Goal: Task Accomplishment & Management: Use online tool/utility

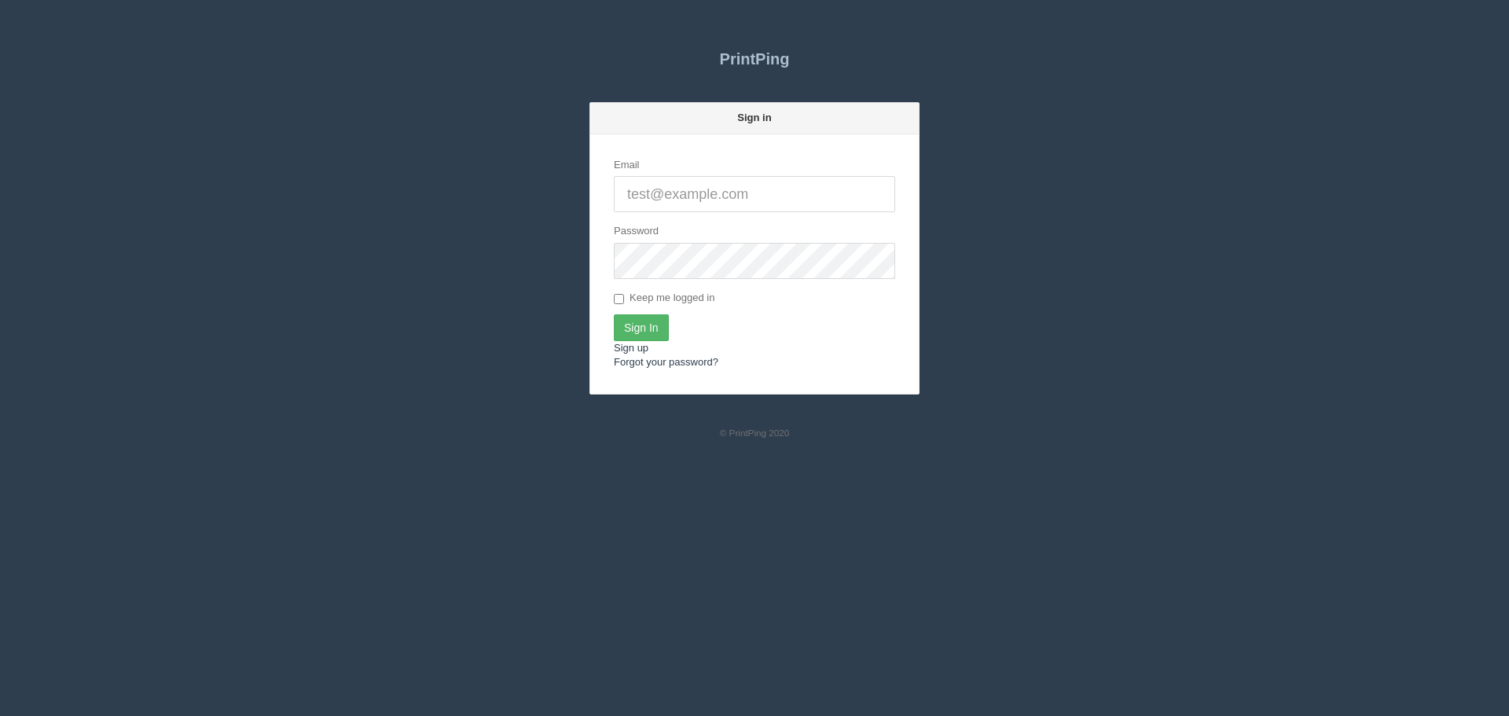
type input "[PERSON_NAME][EMAIL_ADDRESS][DOMAIN_NAME]"
click at [618, 317] on input "Sign In" at bounding box center [641, 327] width 55 height 27
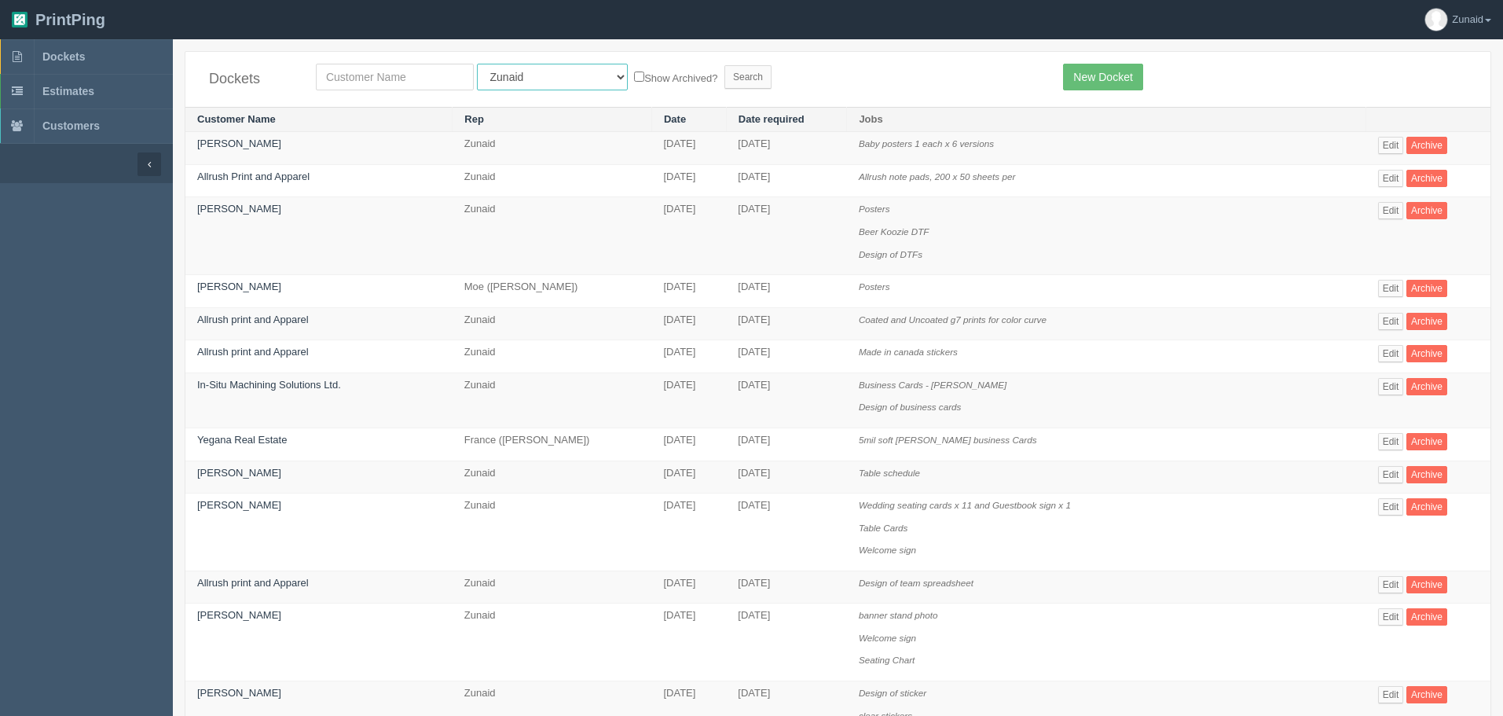
click at [509, 83] on select "All Users Ali Ali Test 1 Aly Amy Ankit Arif Brandon Dan France Greg Jim Mark Ma…" at bounding box center [552, 77] width 151 height 27
select select "6"
click at [477, 64] on select "All Users Ali Ali Test 1 Aly Amy Ankit Arif Brandon Dan France Greg Jim Mark Ma…" at bounding box center [552, 77] width 151 height 27
click at [725, 75] on input "Search" at bounding box center [748, 77] width 47 height 24
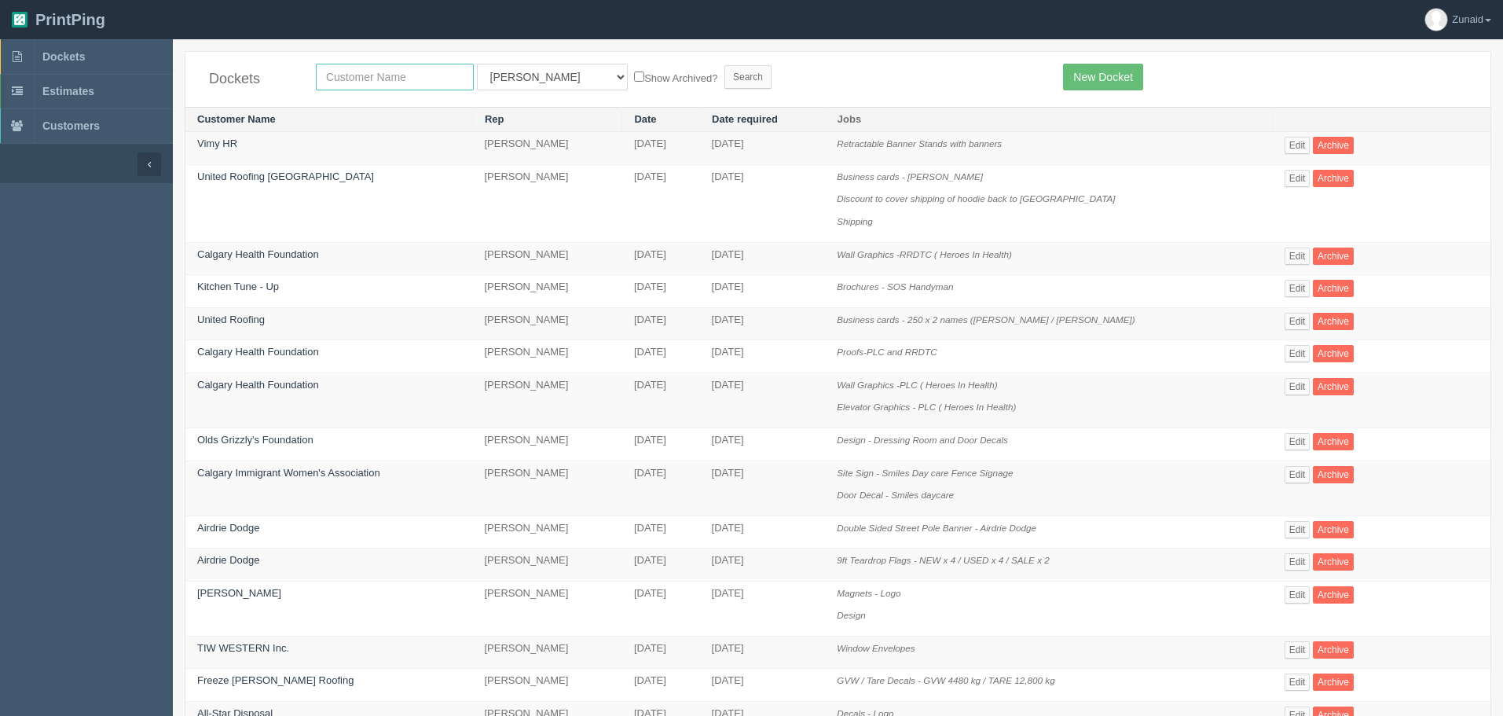
click at [419, 85] on input "text" at bounding box center [395, 77] width 158 height 27
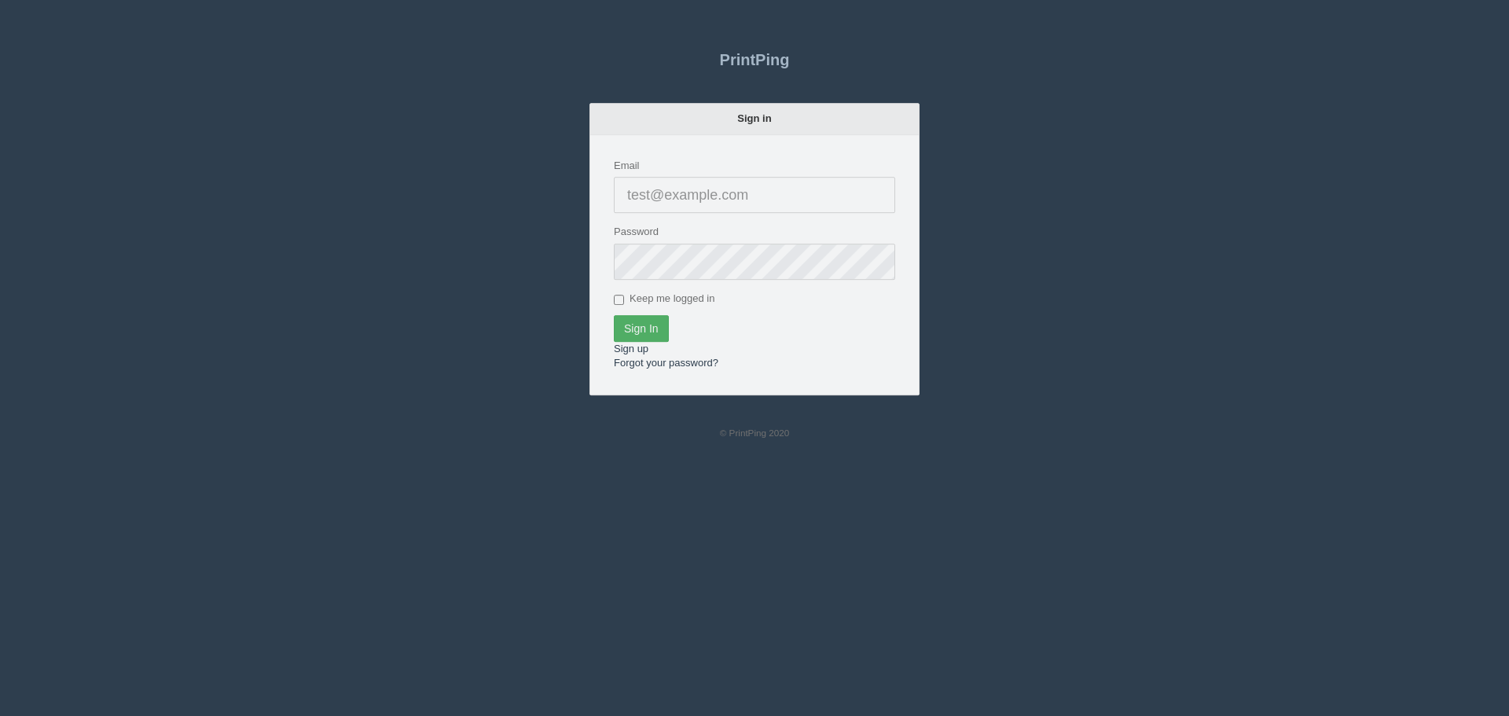
type input "[PERSON_NAME][EMAIL_ADDRESS][DOMAIN_NAME]"
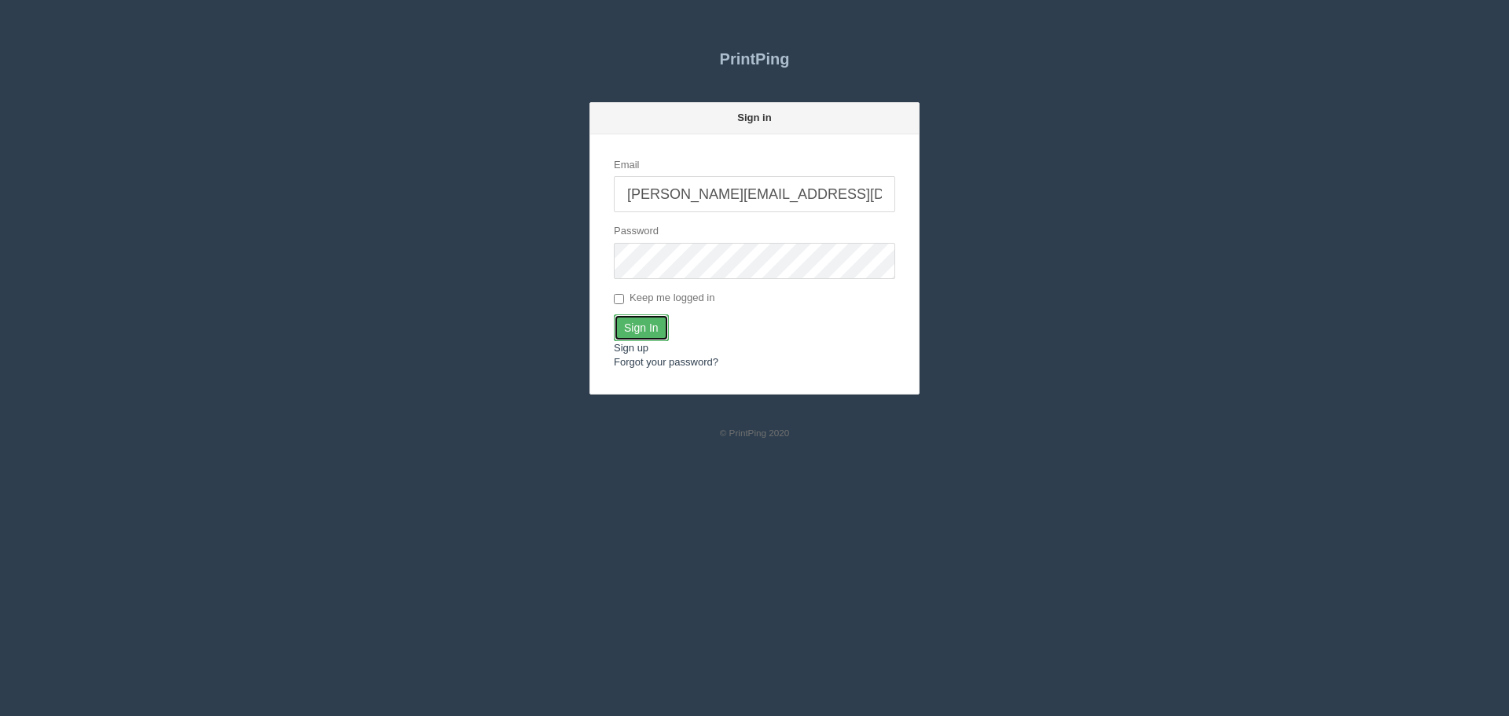
click at [652, 334] on input "Sign In" at bounding box center [641, 327] width 55 height 27
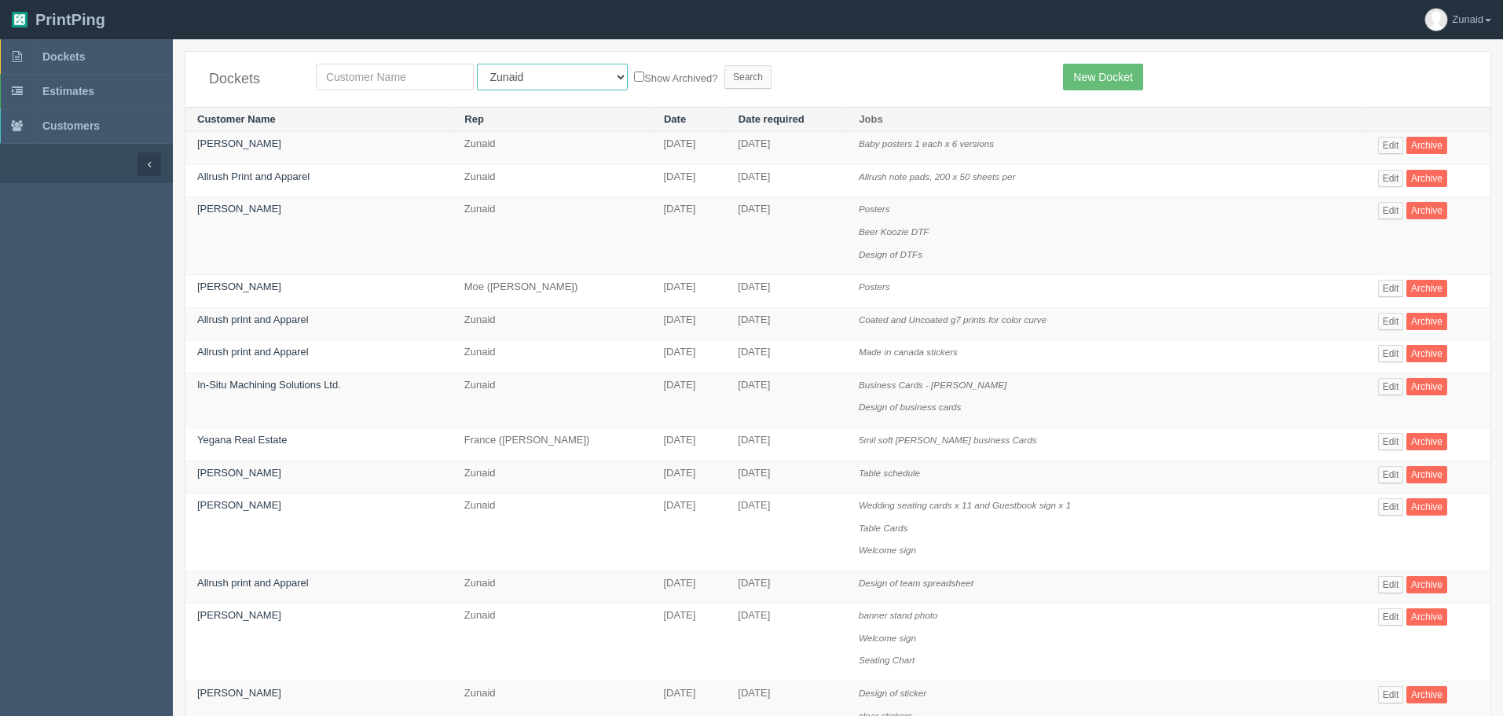
click at [527, 79] on select "All Users Ali Ali Test 1 Aly Amy Ankit Arif Brandon Dan France Greg Jim Mark Ma…" at bounding box center [552, 77] width 151 height 27
select select "1"
click at [477, 64] on select "All Users Ali Ali Test 1 Aly Amy Ankit Arif Brandon Dan France Greg Jim Mark Ma…" at bounding box center [552, 77] width 151 height 27
click at [427, 80] on input "text" at bounding box center [395, 77] width 158 height 27
type input "mad"
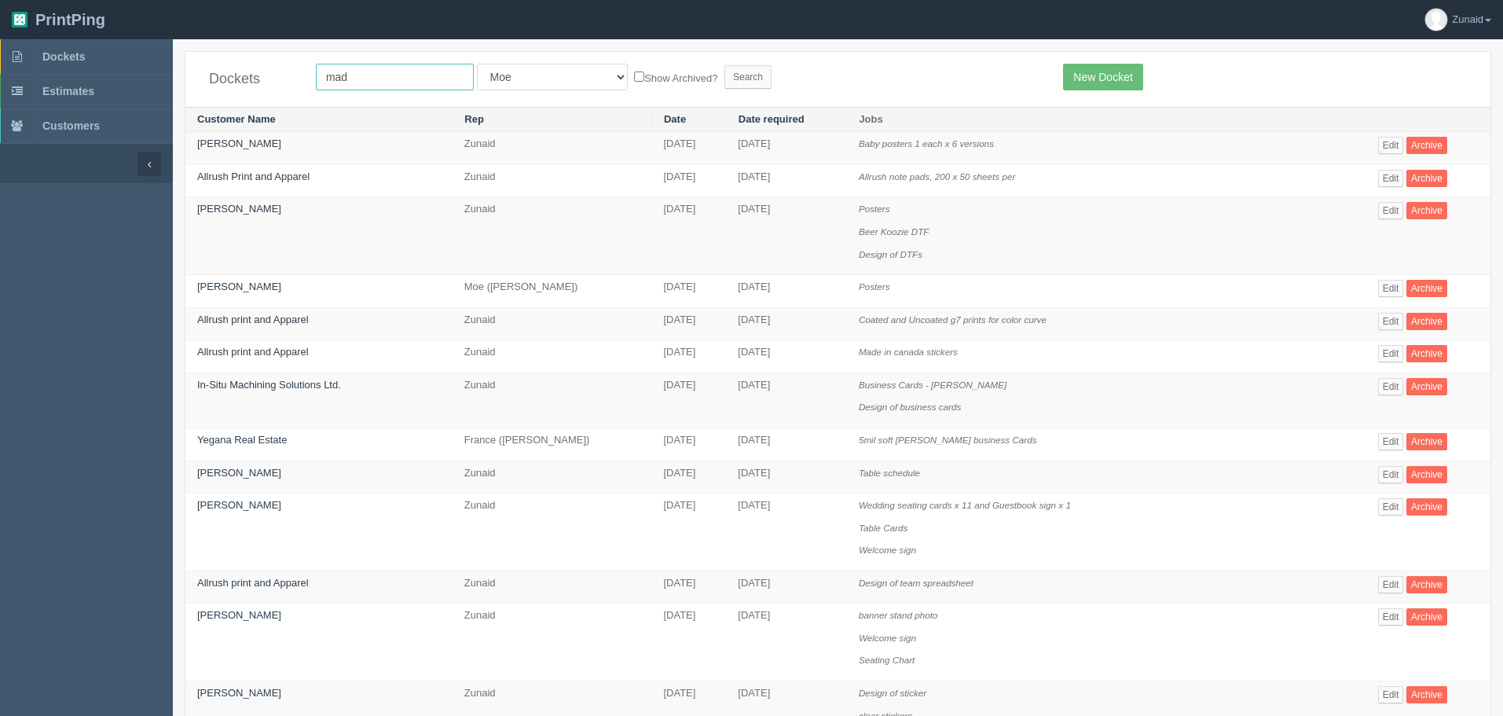
click at [725, 65] on input "Search" at bounding box center [748, 77] width 47 height 24
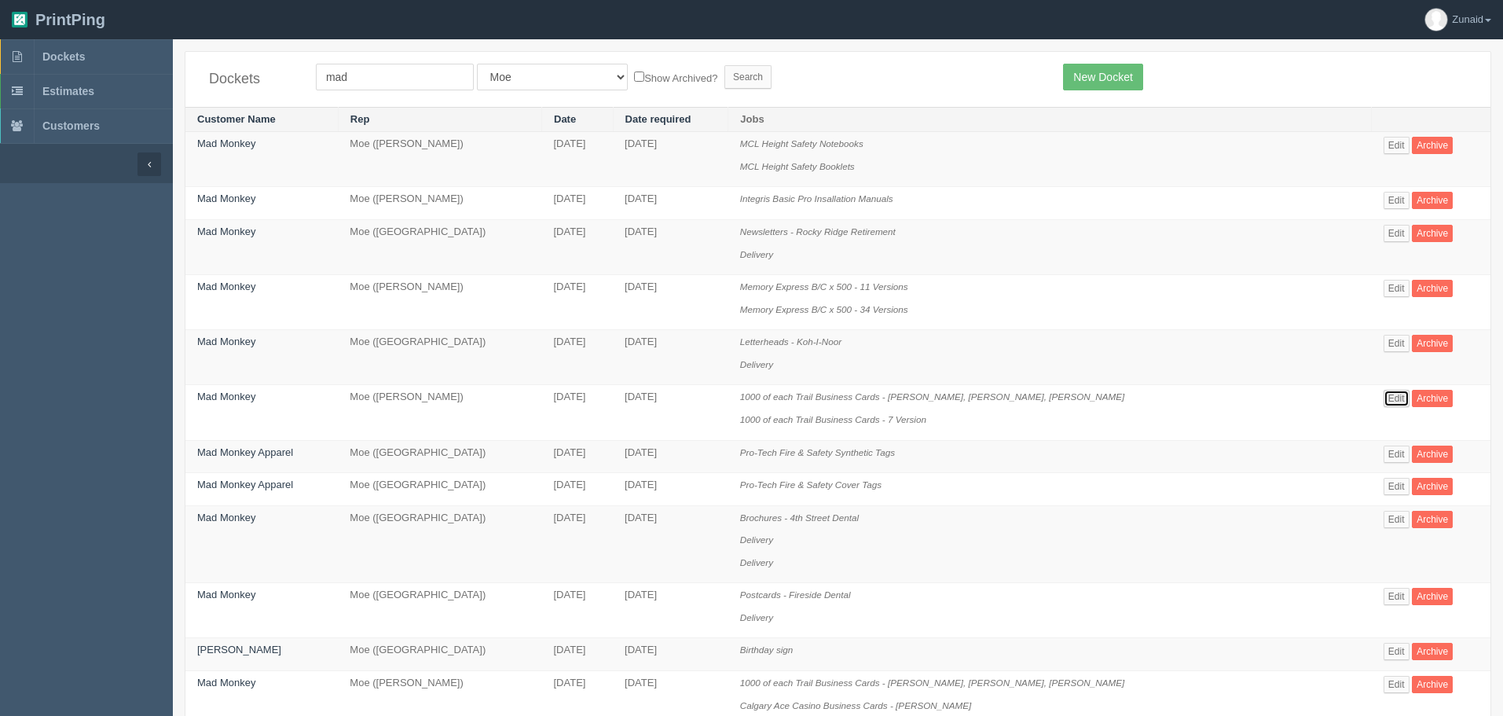
click at [1384, 393] on link "Edit" at bounding box center [1397, 398] width 26 height 17
click at [1384, 517] on link "Edit" at bounding box center [1397, 519] width 26 height 17
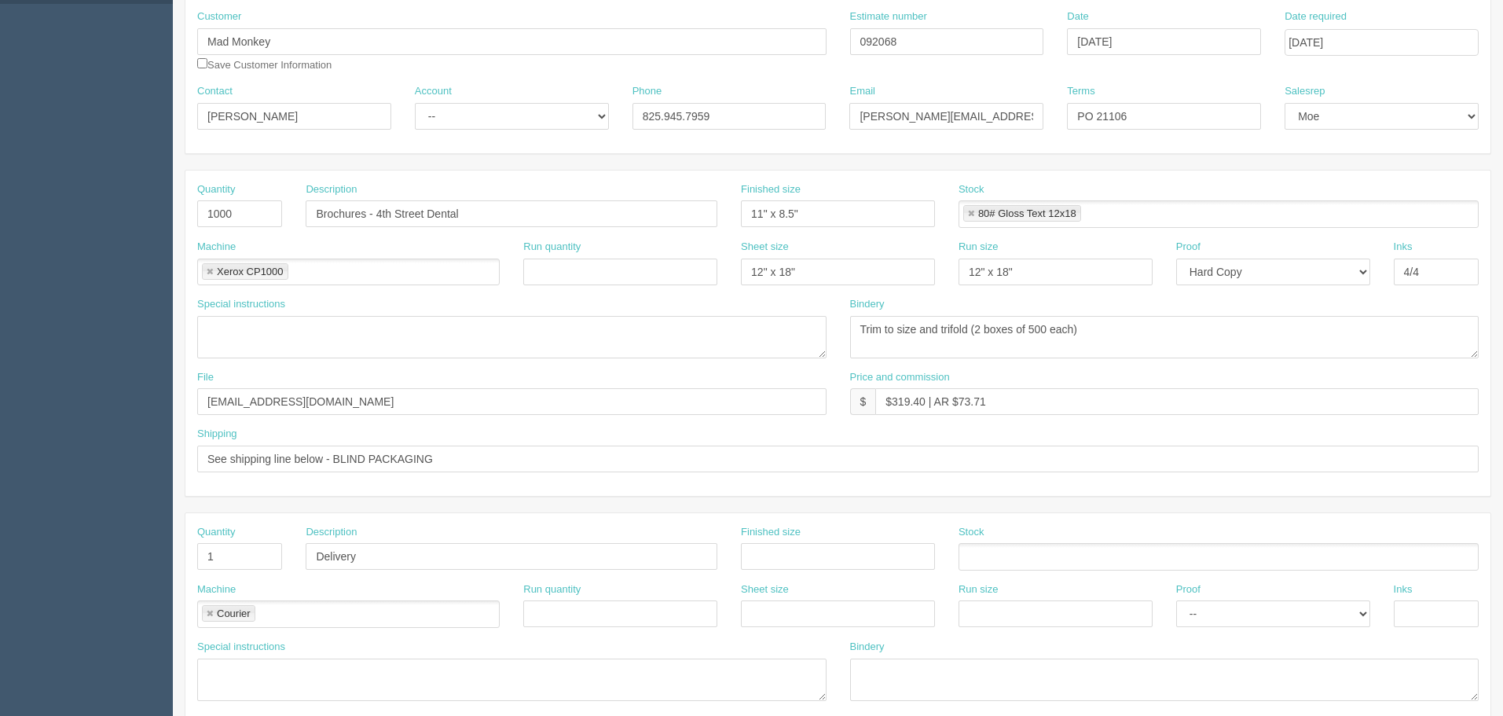
scroll to position [160, 0]
